Goal: Information Seeking & Learning: Learn about a topic

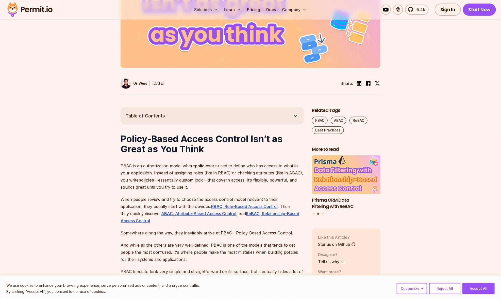
scroll to position [254, 0]
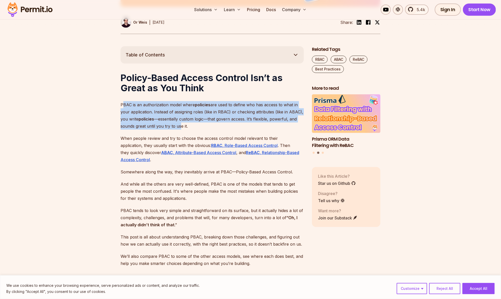
drag, startPoint x: 122, startPoint y: 106, endPoint x: 181, endPoint y: 126, distance: 61.4
click at [181, 126] on p "PBAC is an authorization model where policies are used to define who has access…" at bounding box center [212, 115] width 183 height 28
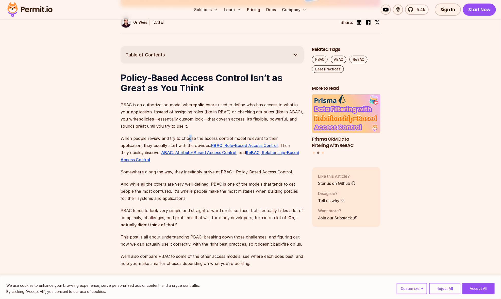
drag, startPoint x: 181, startPoint y: 126, endPoint x: 189, endPoint y: 130, distance: 9.5
drag, startPoint x: 189, startPoint y: 130, endPoint x: 139, endPoint y: 115, distance: 52.4
click at [139, 115] on p "PBAC is an authorization model where policies are used to define who has access…" at bounding box center [212, 115] width 183 height 28
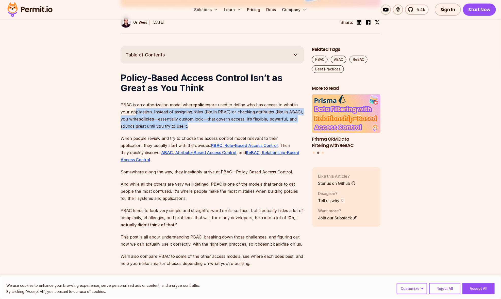
drag, startPoint x: 132, startPoint y: 109, endPoint x: 200, endPoint y: 126, distance: 69.8
click at [200, 126] on p "PBAC is an authorization model where policies are used to define who has access…" at bounding box center [212, 115] width 183 height 28
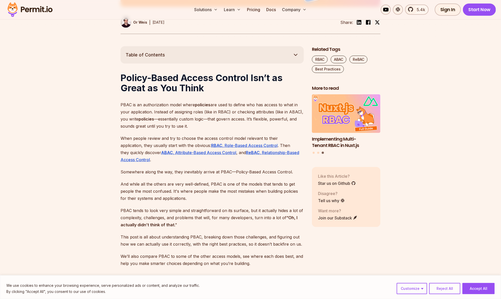
drag, startPoint x: 200, startPoint y: 126, endPoint x: 203, endPoint y: 132, distance: 7.1
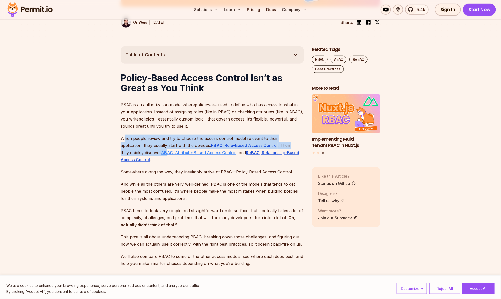
drag, startPoint x: 123, startPoint y: 138, endPoint x: 144, endPoint y: 153, distance: 25.8
click at [144, 153] on p "When people review and try to choose the access control model relevant to their…" at bounding box center [212, 149] width 183 height 28
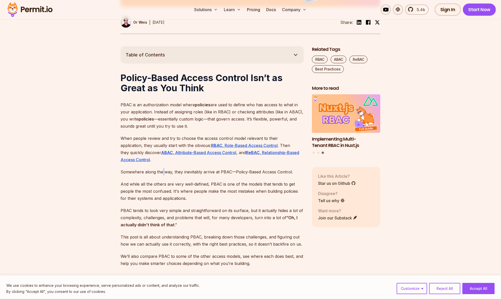
drag, startPoint x: 144, startPoint y: 153, endPoint x: 163, endPoint y: 167, distance: 23.4
click at [126, 137] on p "When people review and try to choose the access control model relevant to their…" at bounding box center [212, 149] width 183 height 28
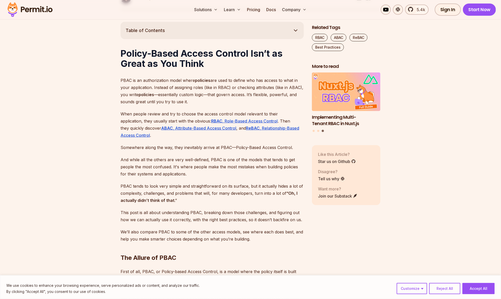
scroll to position [279, 0]
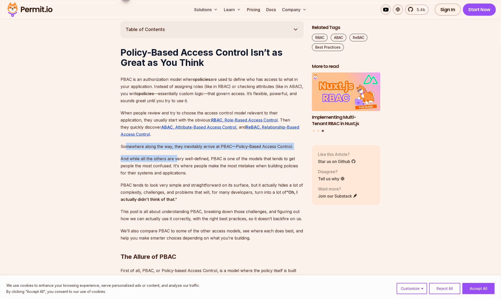
drag, startPoint x: 128, startPoint y: 148, endPoint x: 177, endPoint y: 161, distance: 50.5
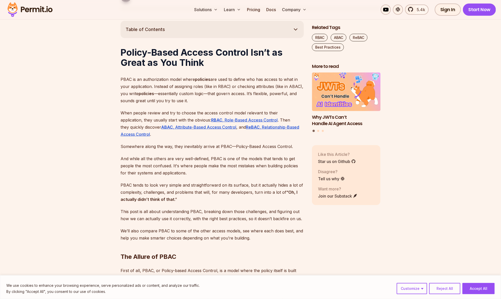
drag, startPoint x: 177, startPoint y: 161, endPoint x: 177, endPoint y: 169, distance: 8.4
click at [177, 169] on p "And while all the others are very well-defined, PBAC is one of the models that …" at bounding box center [212, 165] width 183 height 21
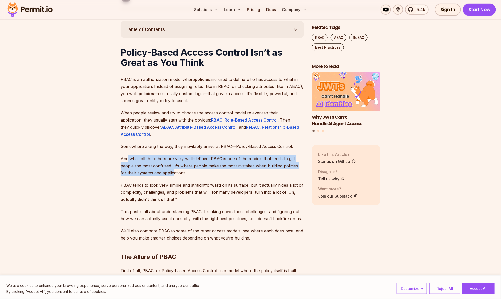
drag, startPoint x: 128, startPoint y: 160, endPoint x: 174, endPoint y: 177, distance: 48.6
click at [139, 162] on p "And while all the others are very well-defined, PBAC is one of the models that …" at bounding box center [212, 165] width 183 height 21
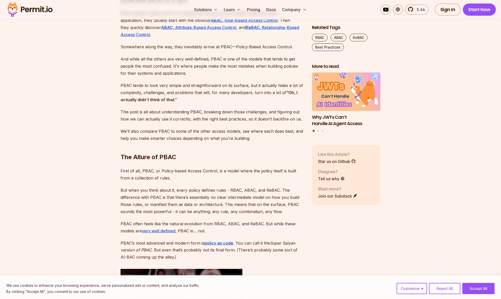
scroll to position [381, 0]
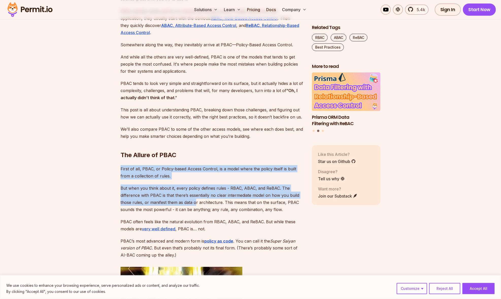
drag, startPoint x: 121, startPoint y: 167, endPoint x: 196, endPoint y: 199, distance: 80.9
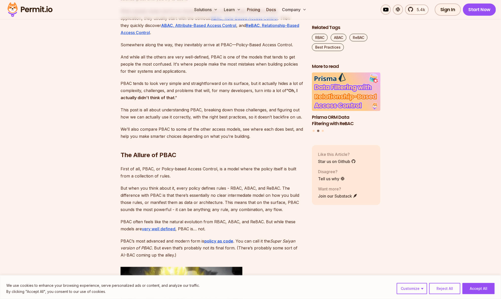
drag, startPoint x: 196, startPoint y: 199, endPoint x: 199, endPoint y: 203, distance: 5.1
click at [199, 203] on p "But when you think about it, every policy defines rules - RBAC, ABAC, and ReBAC…" at bounding box center [212, 198] width 183 height 28
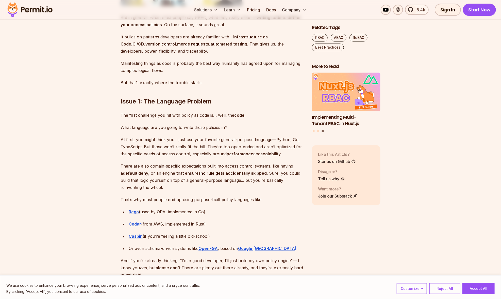
scroll to position [711, 0]
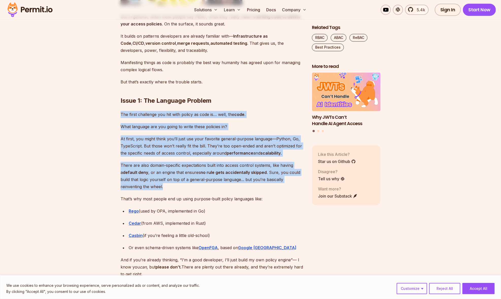
drag, startPoint x: 114, startPoint y: 113, endPoint x: 196, endPoint y: 185, distance: 109.8
click at [195, 186] on p "There are also domain-specific expectations built into access control systems, …" at bounding box center [212, 176] width 183 height 28
click at [184, 183] on p "There are also domain-specific expectations built into access control systems, …" at bounding box center [212, 176] width 183 height 28
